Goal: Task Accomplishment & Management: Manage account settings

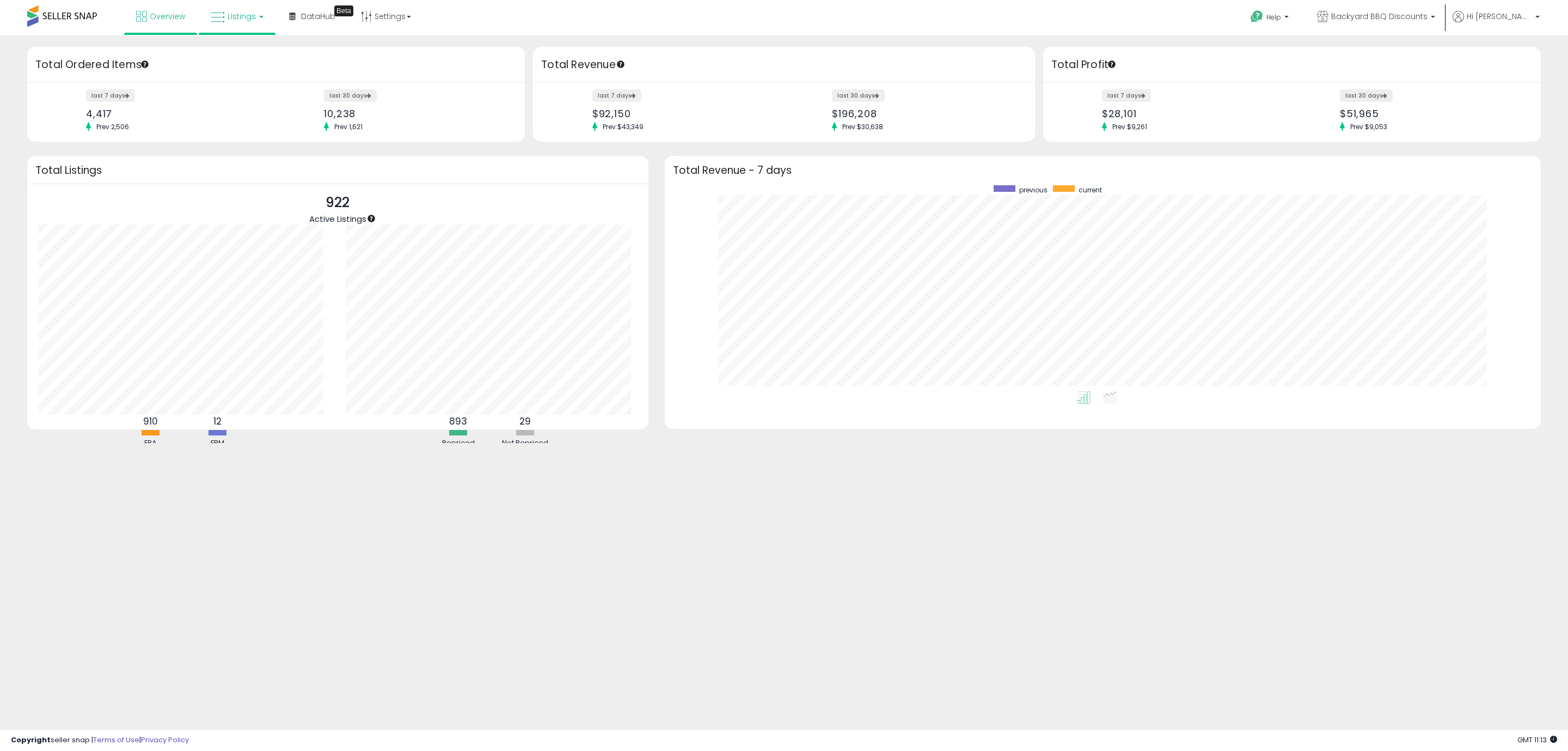
click at [235, 22] on link "Listings" at bounding box center [237, 16] width 69 height 33
click at [241, 63] on link at bounding box center [244, 57] width 75 height 22
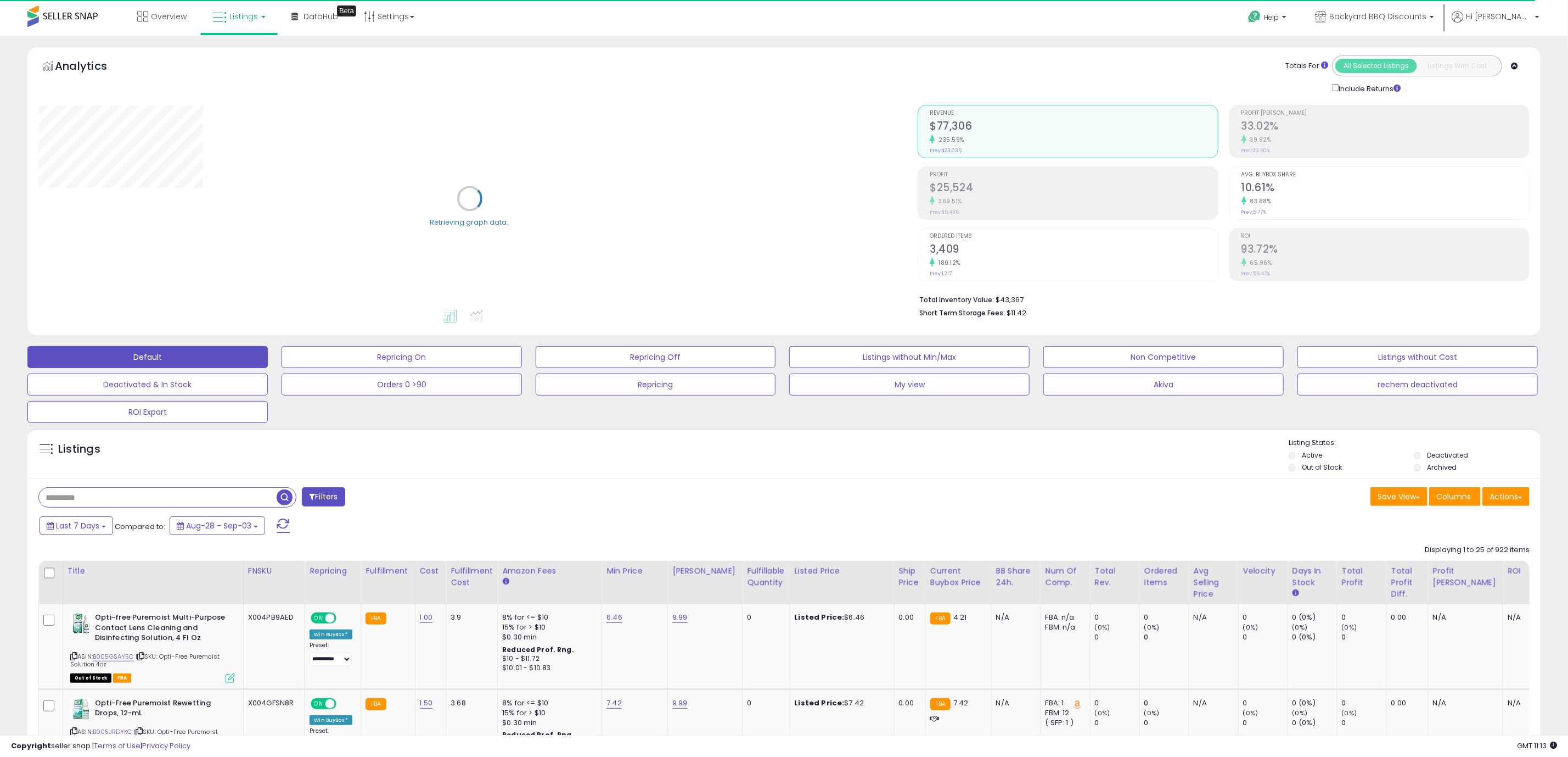
click at [1423, 456] on li "Deactivated" at bounding box center [1476, 455] width 123 height 12
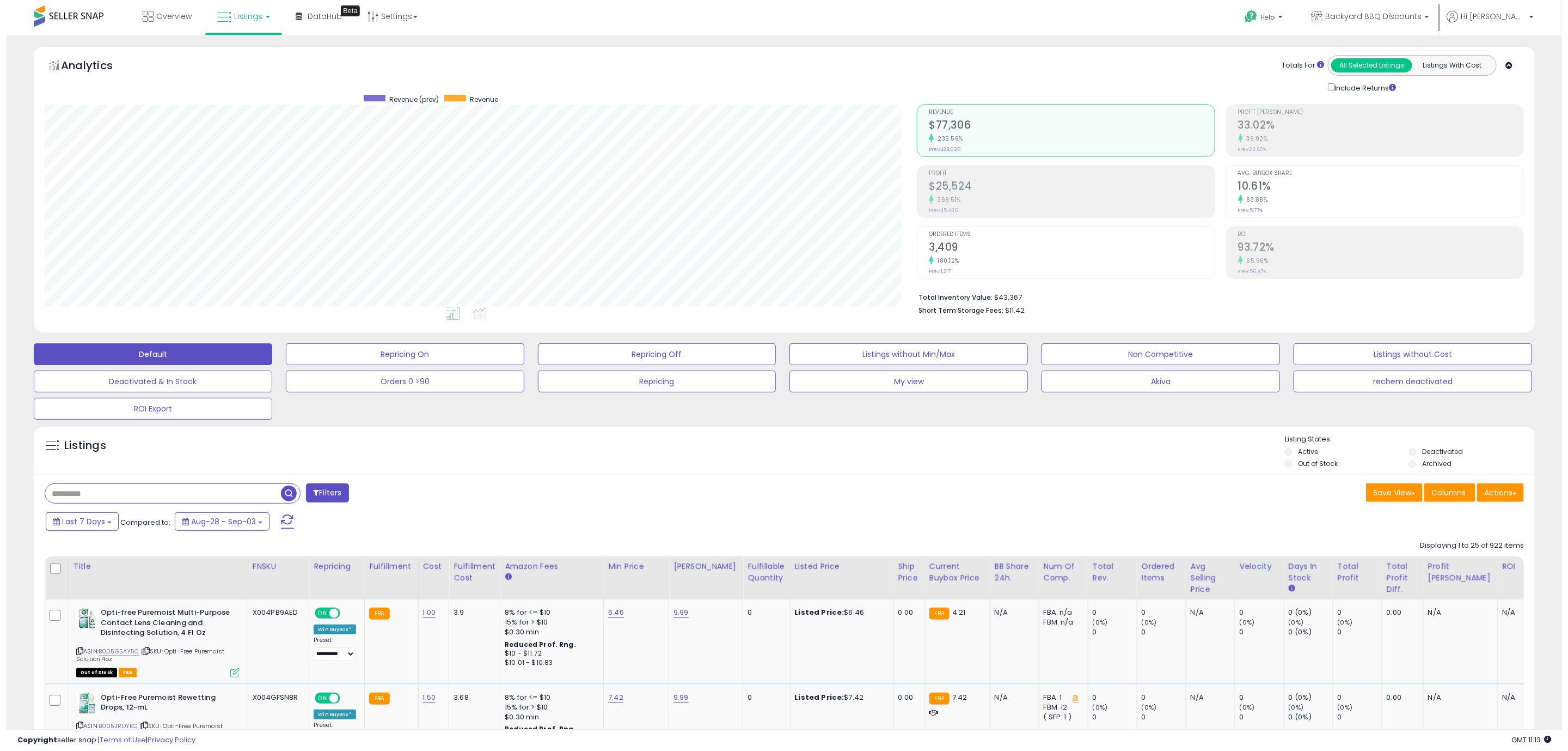
scroll to position [224, 872]
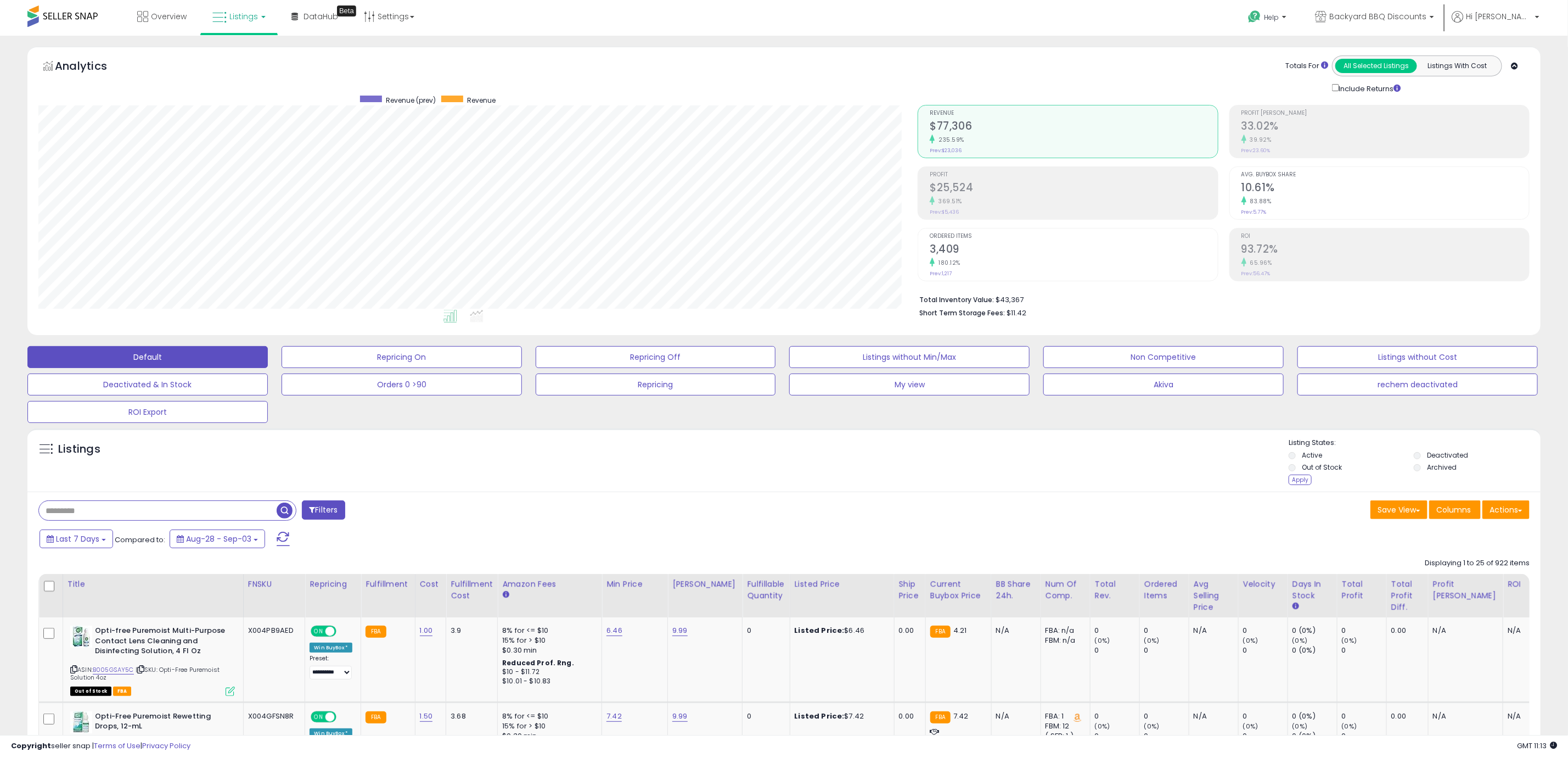
click at [1316, 454] on label "Active" at bounding box center [1312, 454] width 20 height 9
click at [1314, 466] on label "Out of Stock" at bounding box center [1322, 467] width 40 height 9
click at [1301, 478] on div "Apply" at bounding box center [1300, 479] width 23 height 10
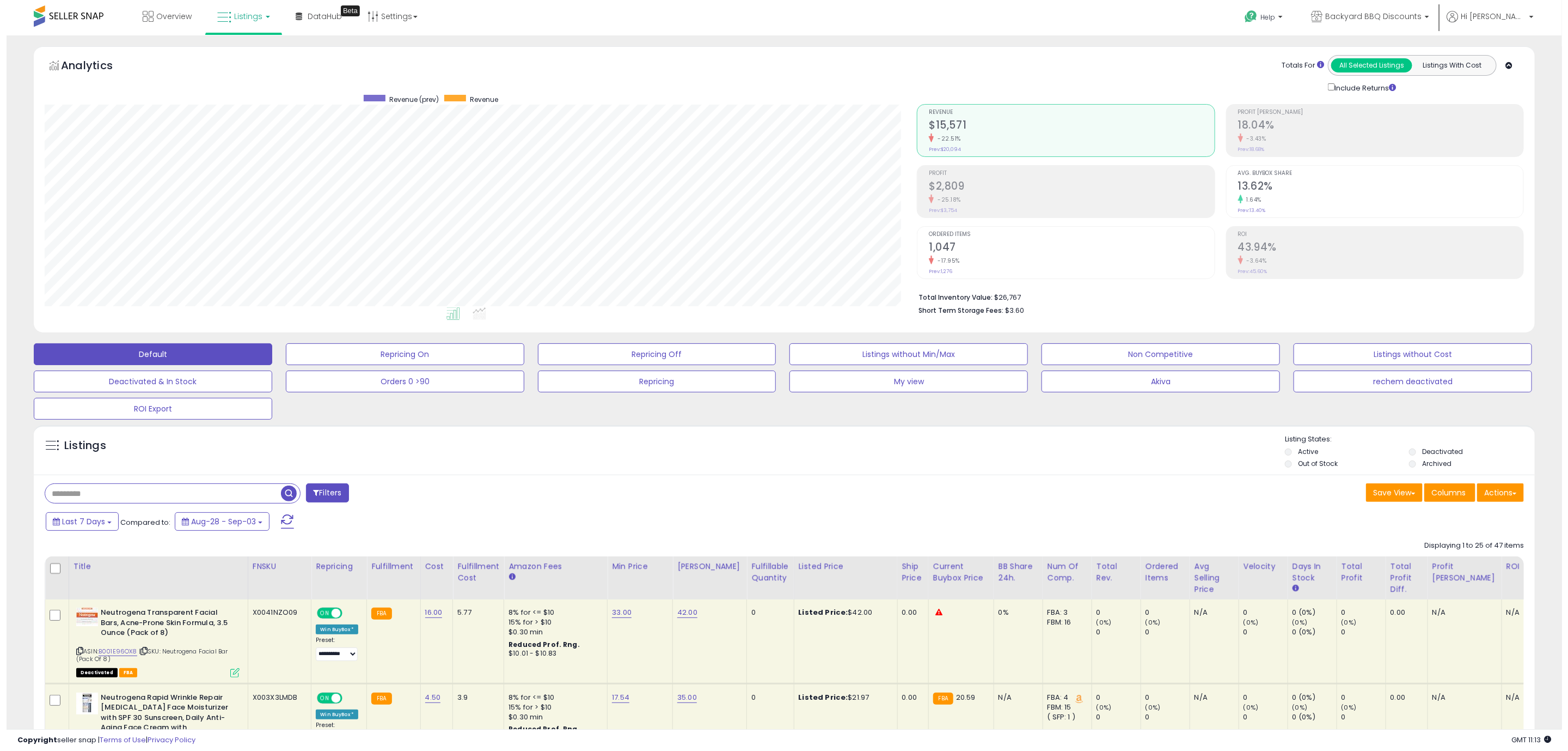
scroll to position [224, 872]
click at [1279, 450] on ul "Active Deactivated Out of Stock Archived" at bounding box center [1404, 458] width 250 height 24
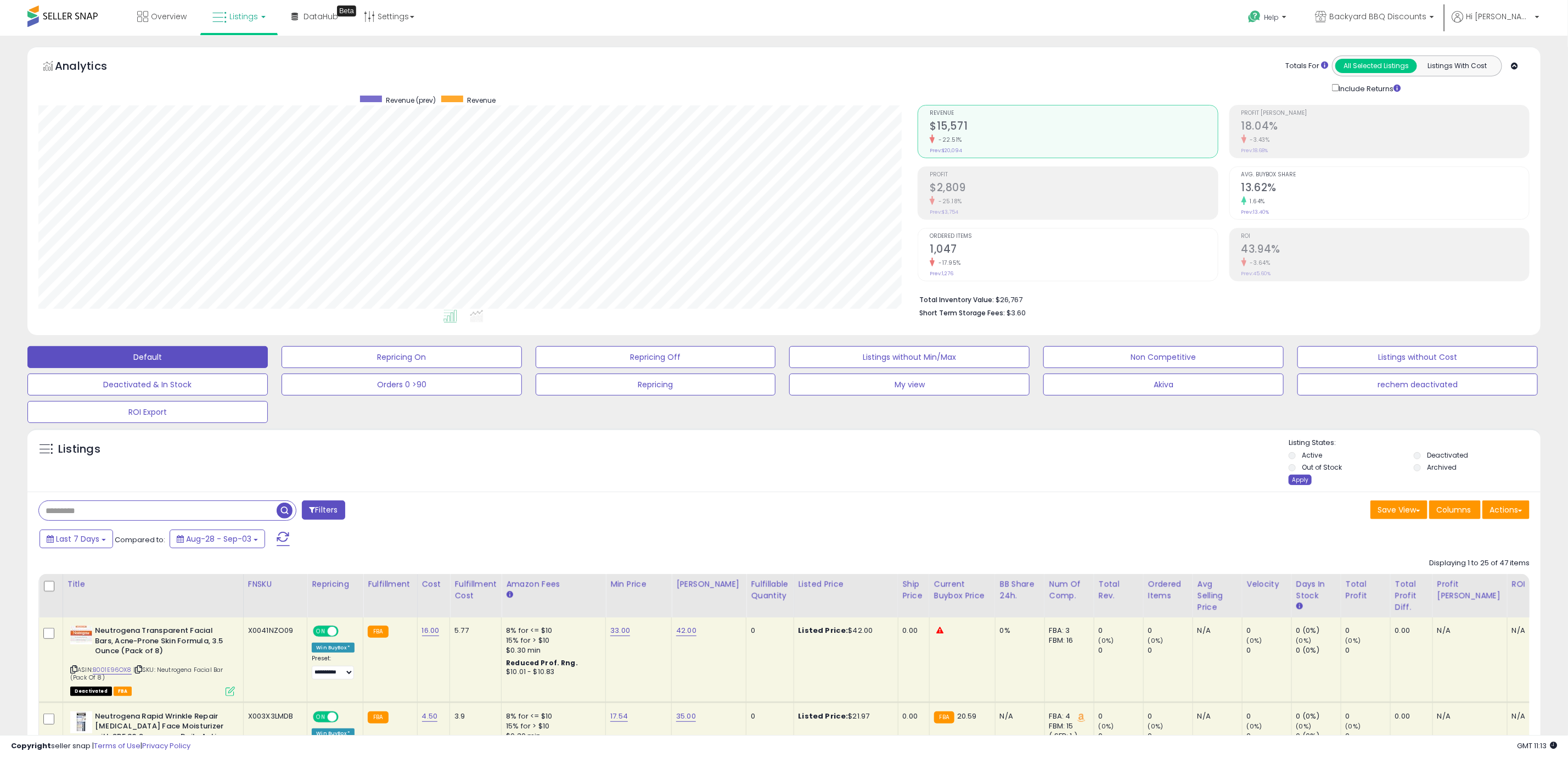
click at [1299, 481] on div "Apply" at bounding box center [1300, 479] width 23 height 10
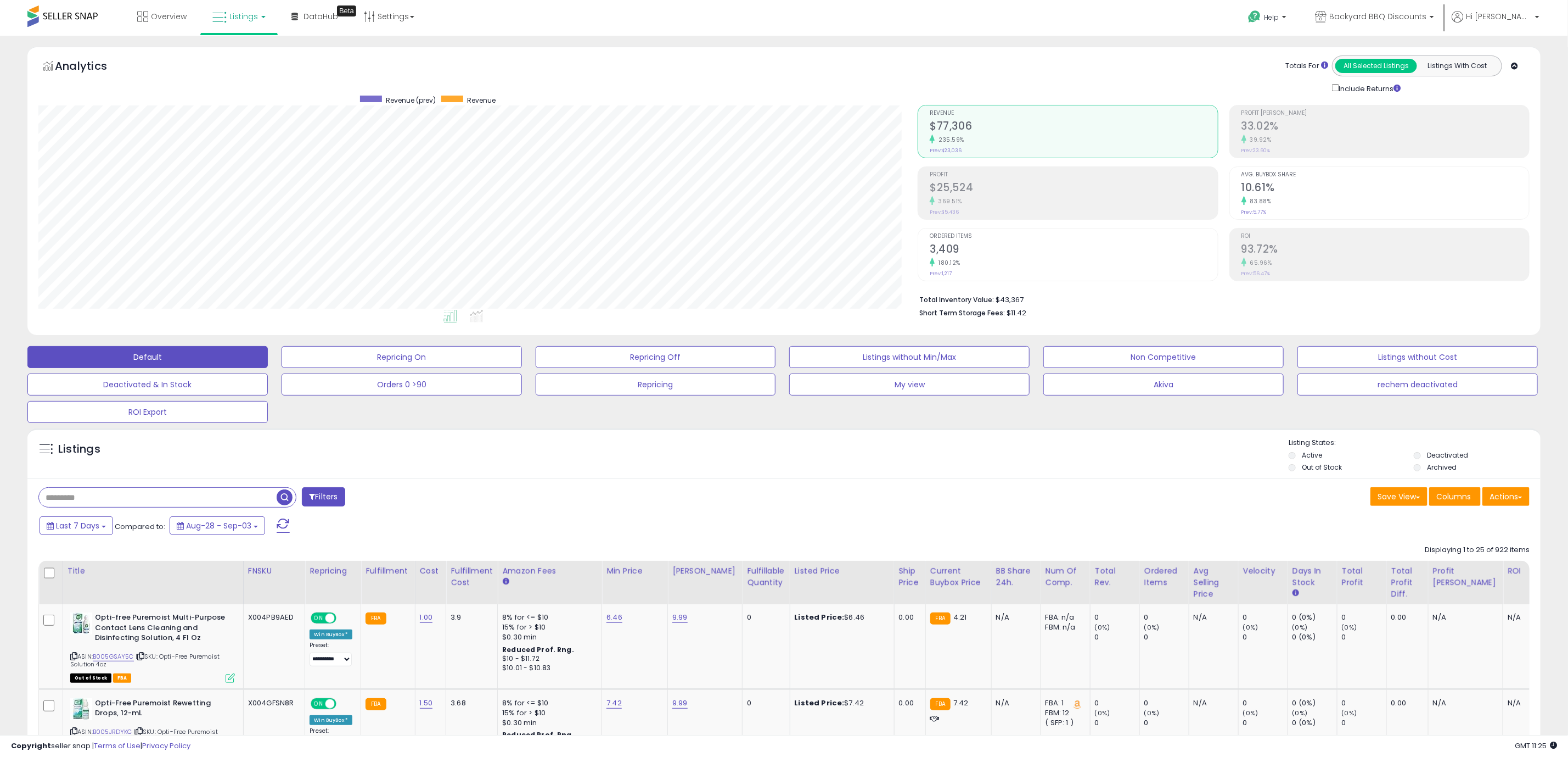
scroll to position [225, 879]
